Goal: Task Accomplishment & Management: Manage account settings

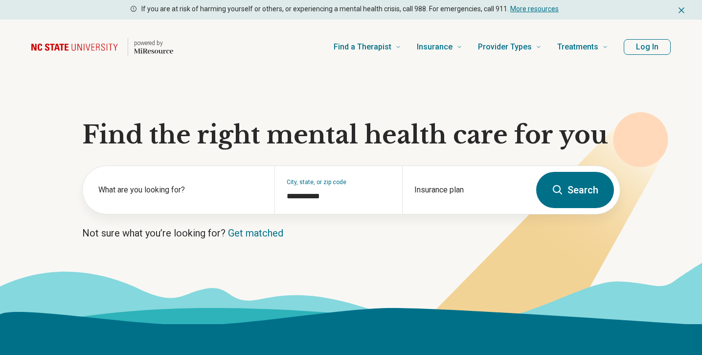
click at [648, 47] on button "Log In" at bounding box center [647, 47] width 47 height 16
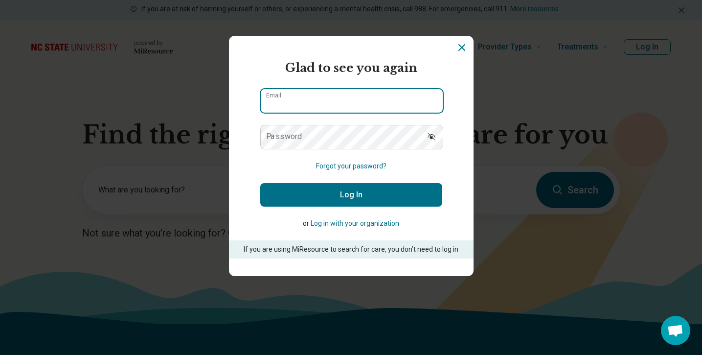
type input "**********"
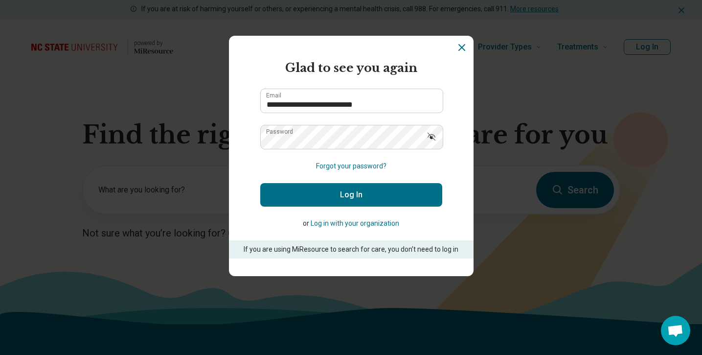
click at [392, 190] on button "Log In" at bounding box center [351, 194] width 182 height 23
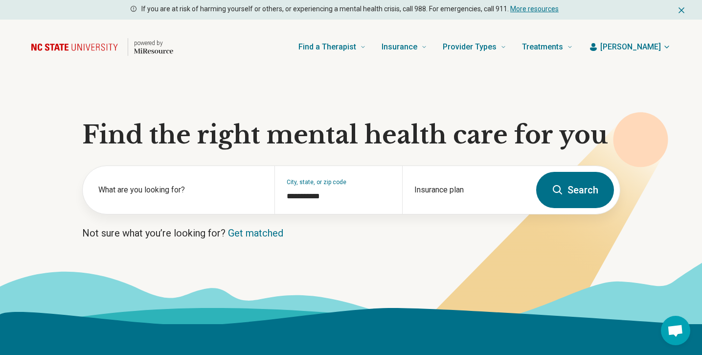
click at [640, 42] on span "[PERSON_NAME]" at bounding box center [630, 47] width 61 height 12
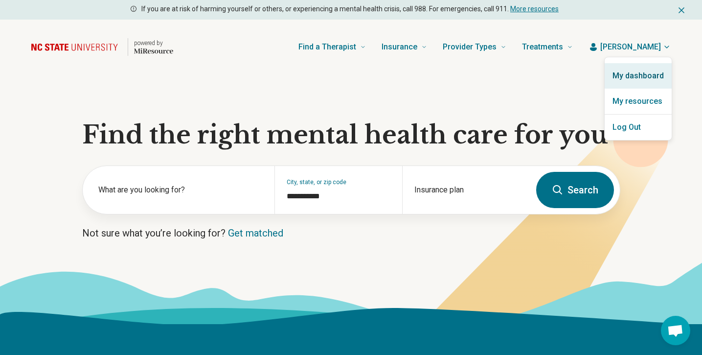
click at [640, 71] on link "My dashboard" at bounding box center [638, 75] width 67 height 25
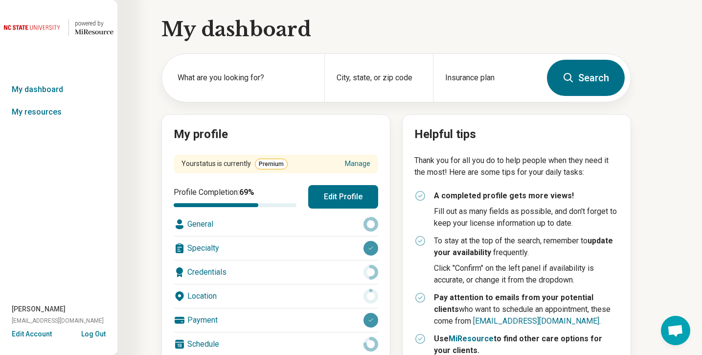
click at [355, 203] on button "Edit Profile" at bounding box center [343, 196] width 70 height 23
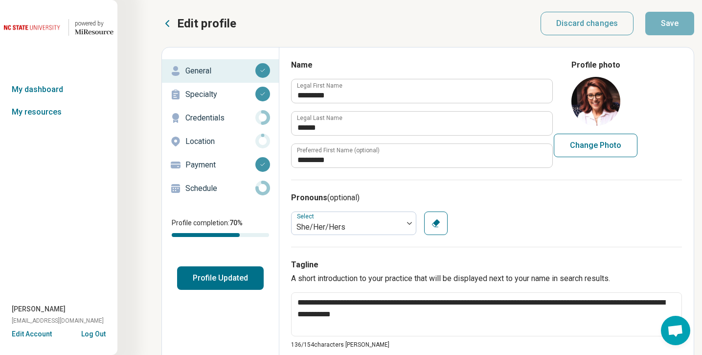
click at [207, 188] on p "Schedule" at bounding box center [220, 189] width 70 height 12
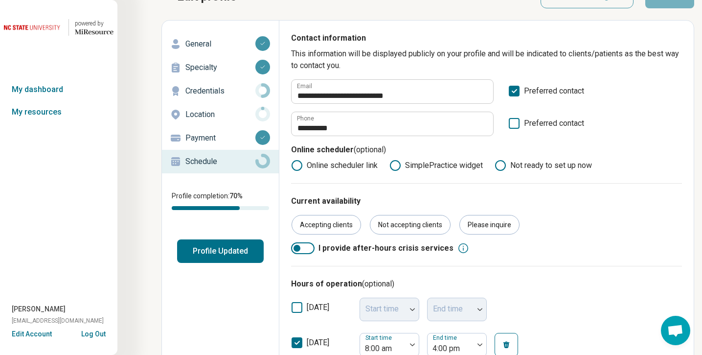
scroll to position [27, 0]
